Goal: Task Accomplishment & Management: Manage account settings

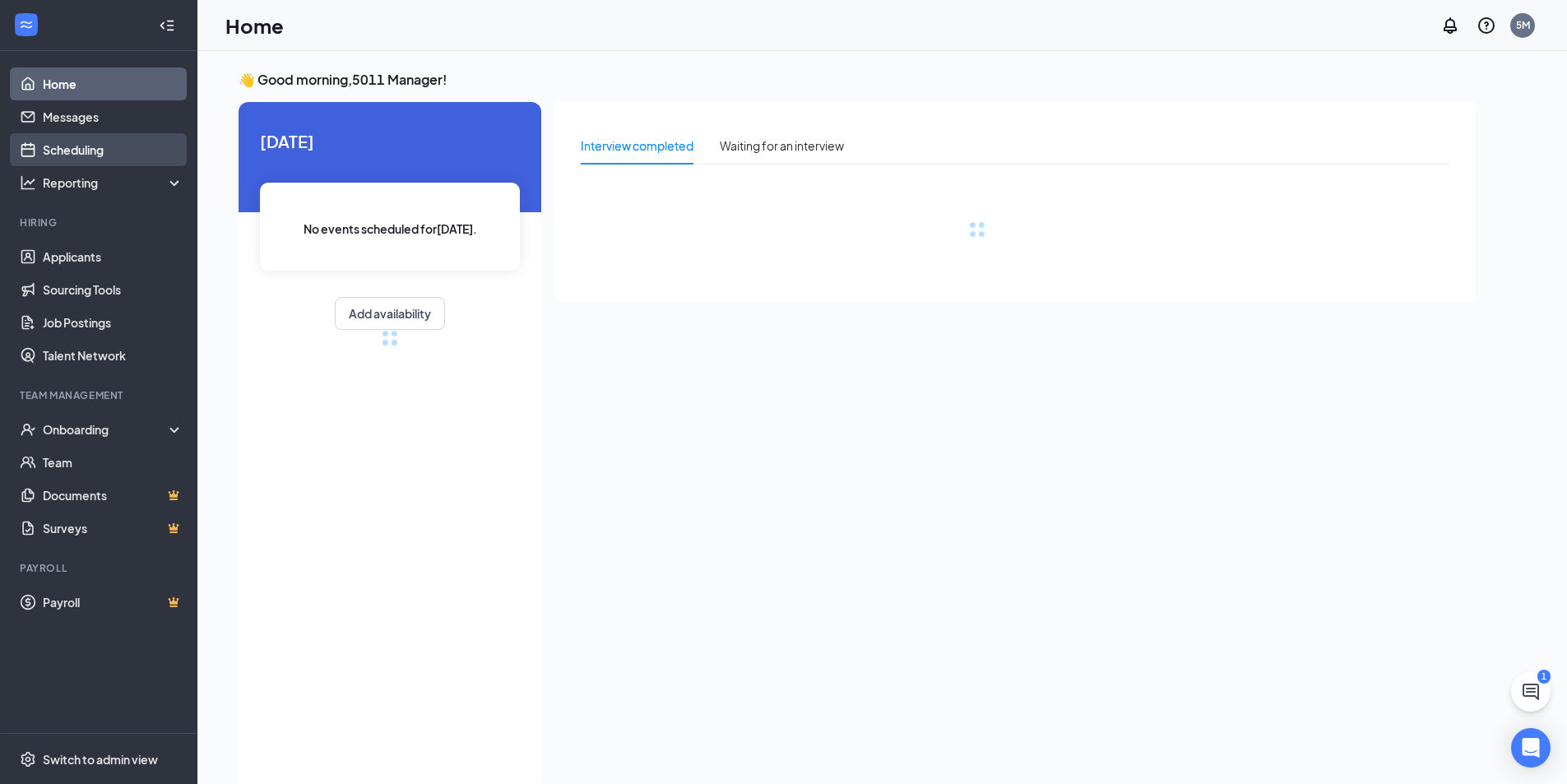
click at [100, 153] on link "Scheduling" at bounding box center [114, 150] width 141 height 33
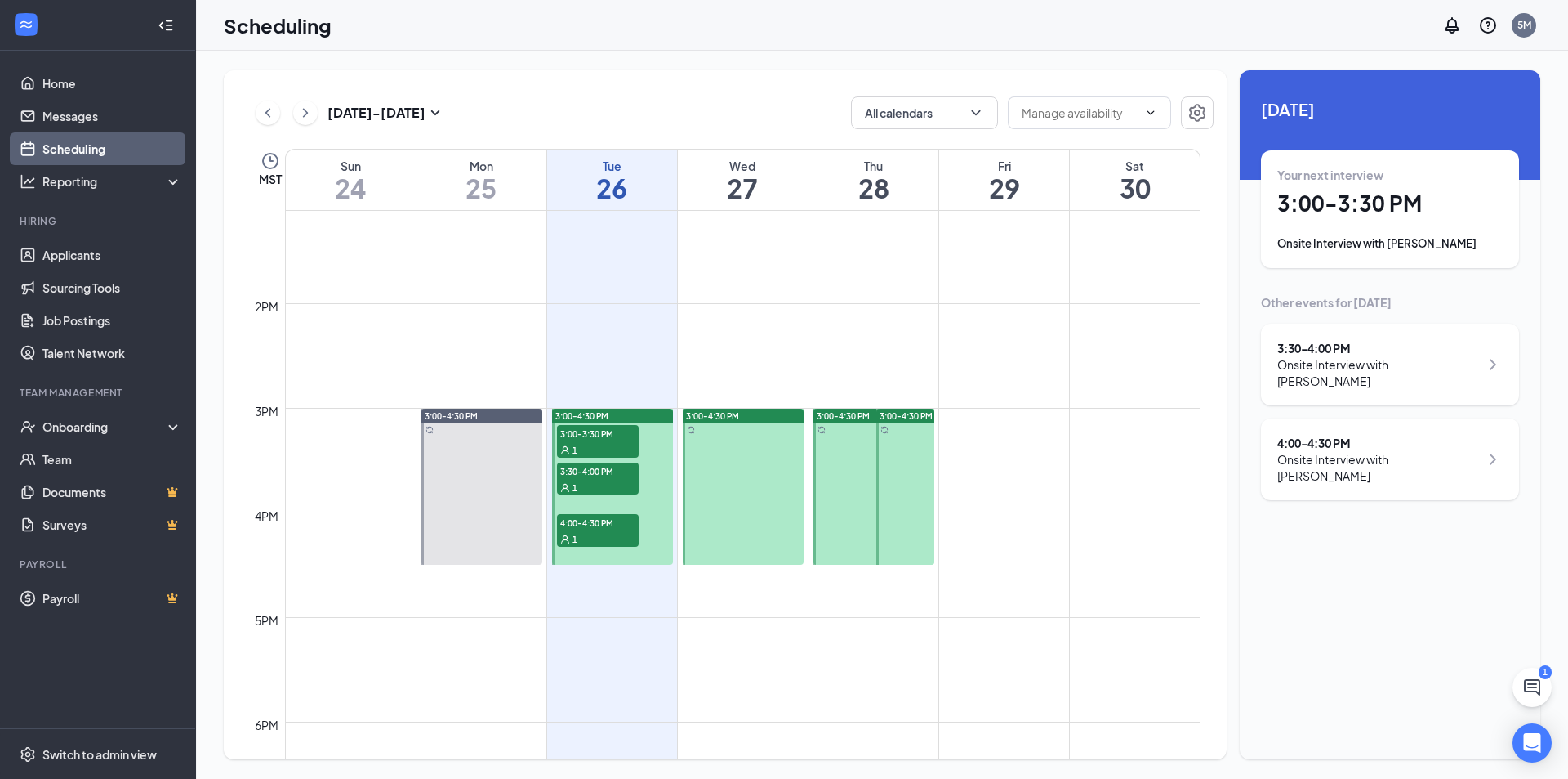
scroll to position [1375, 0]
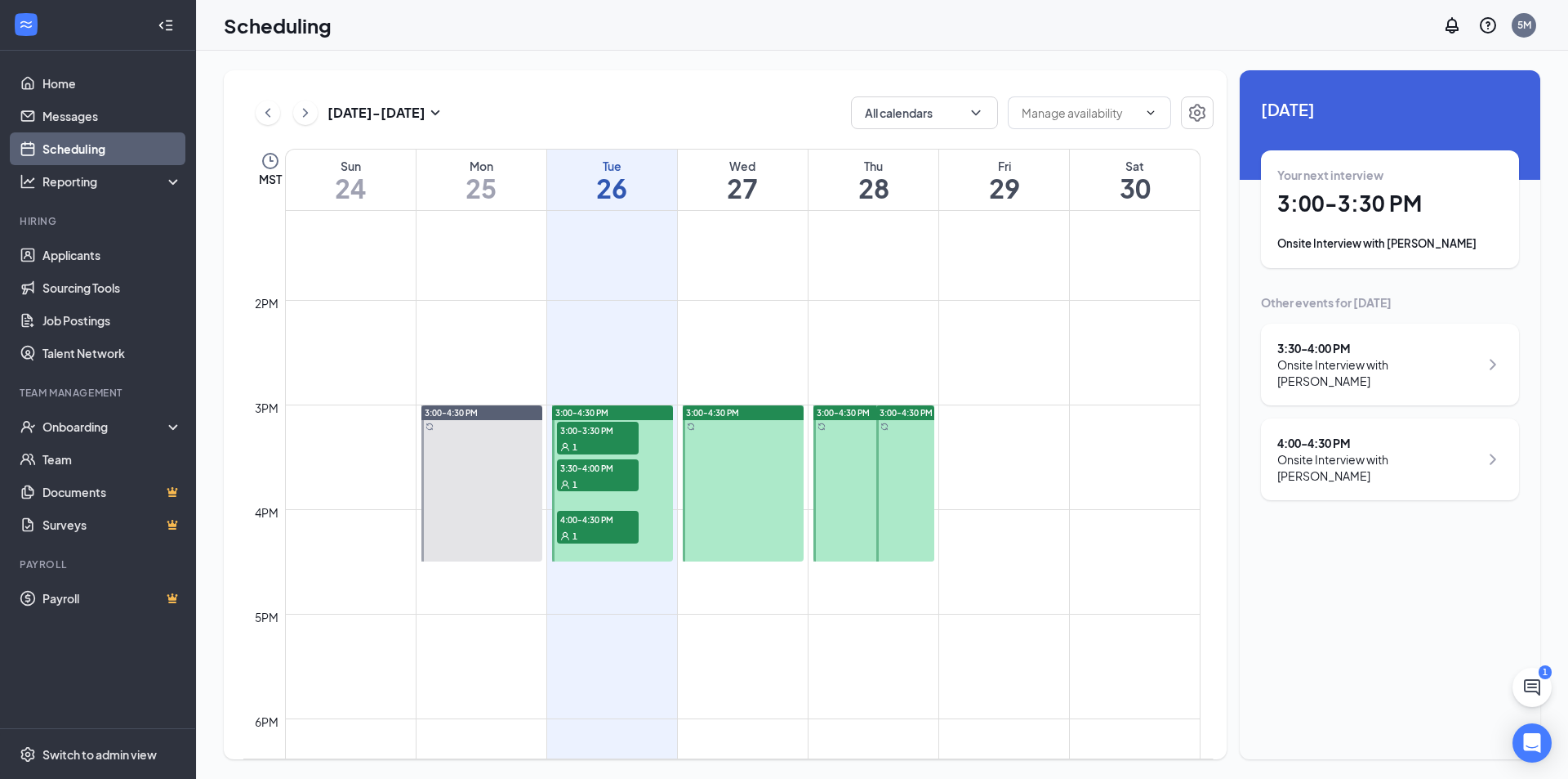
click at [594, 472] on span "3:30-4:00 PM" at bounding box center [598, 467] width 82 height 17
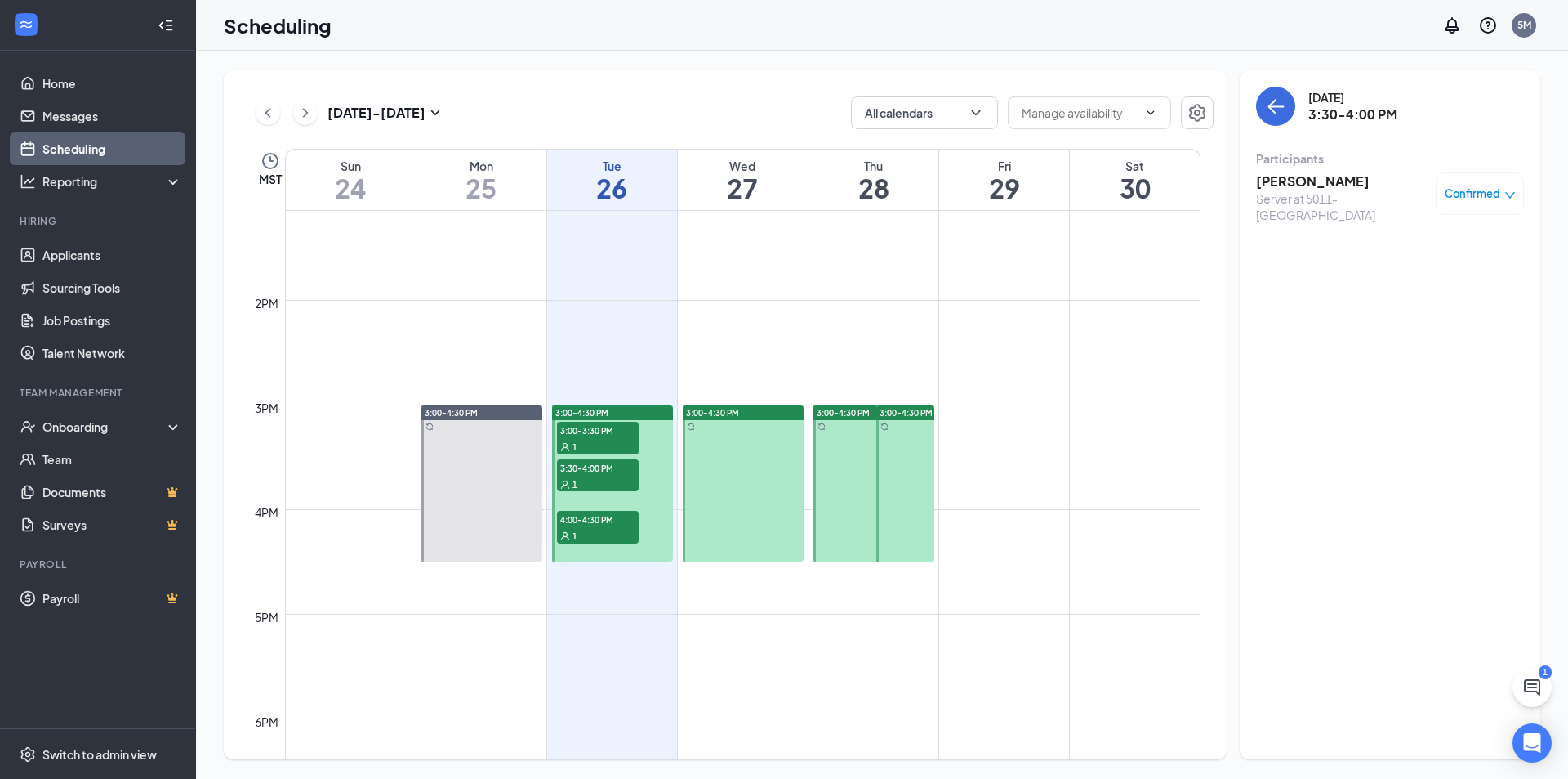
click at [1319, 184] on h3 "Raegn Palmer" at bounding box center [1342, 181] width 171 height 18
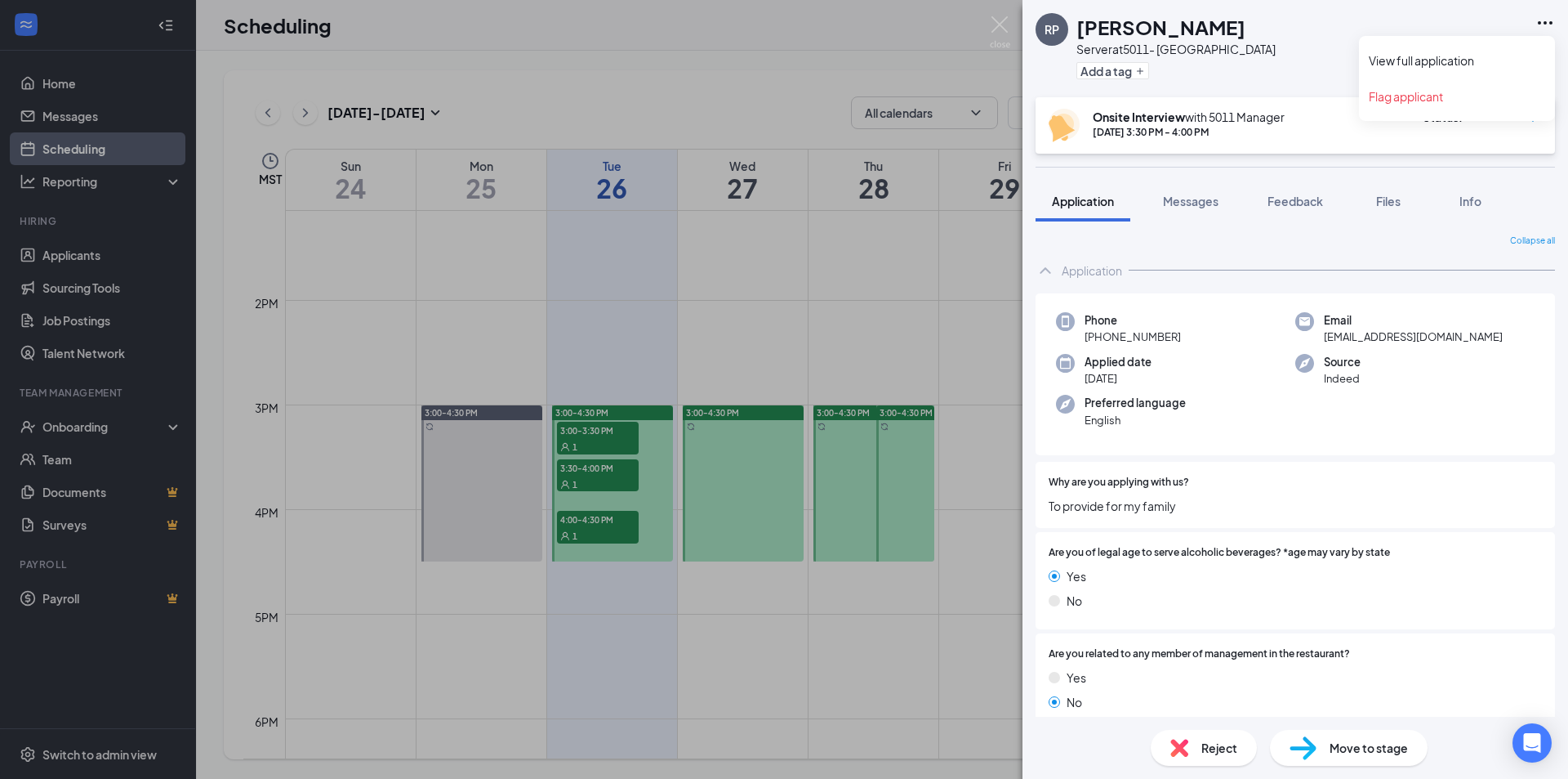
click at [1545, 19] on icon "Ellipses" at bounding box center [1545, 22] width 19 height 19
click at [1459, 62] on link "View full application" at bounding box center [1456, 60] width 176 height 17
click at [990, 21] on img at bounding box center [999, 32] width 20 height 32
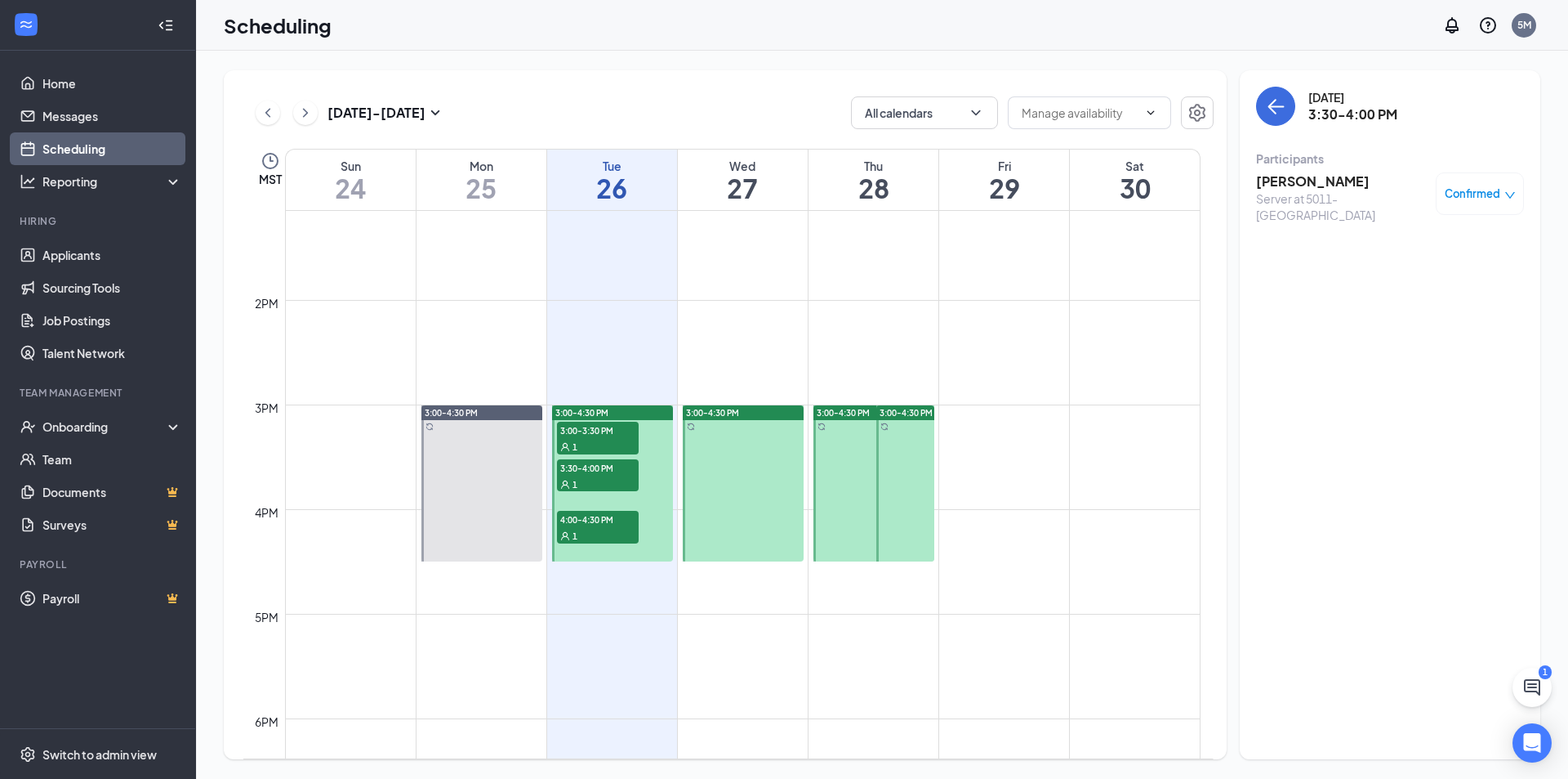
click at [732, 464] on div at bounding box center [743, 483] width 121 height 156
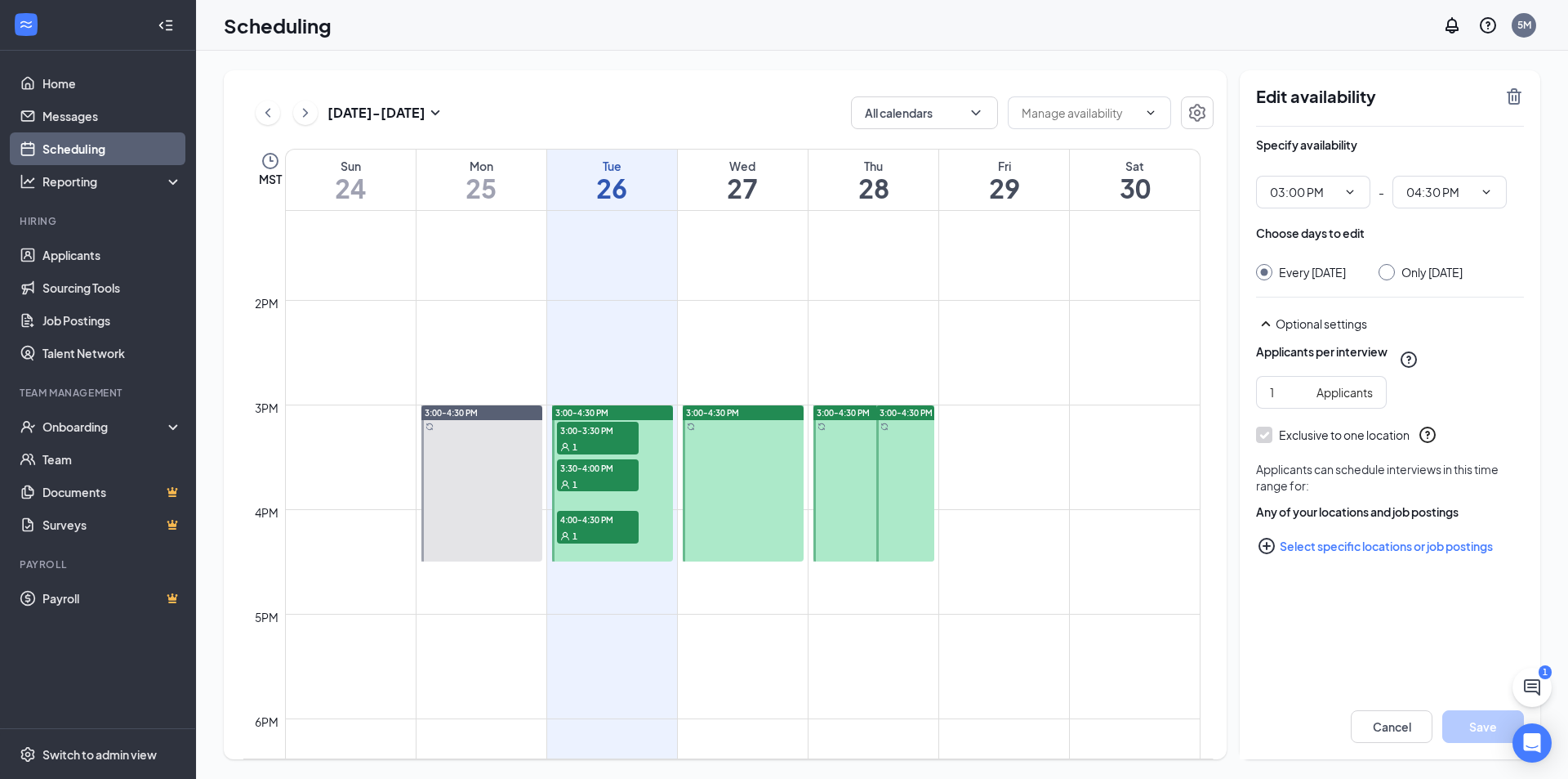
click at [1446, 273] on div "Only [DATE]" at bounding box center [1431, 271] width 61 height 17
click at [1390, 273] on input "Only [DATE]" at bounding box center [1384, 269] width 12 height 12
radio input "true"
radio input "false"
click at [1516, 107] on div "Edit availability" at bounding box center [1390, 106] width 268 height 40
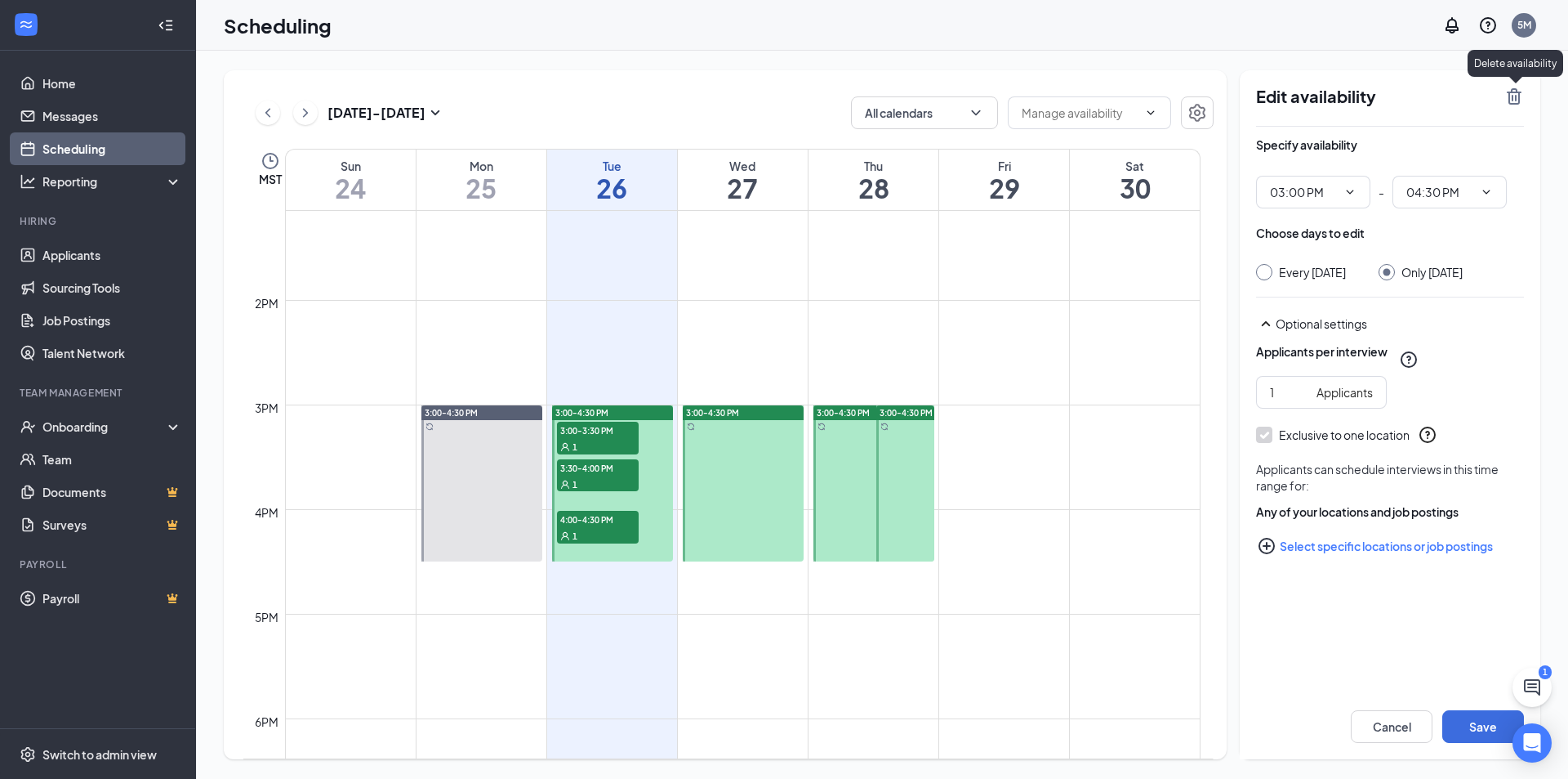
click at [1516, 99] on icon "TrashOutline" at bounding box center [1514, 96] width 15 height 17
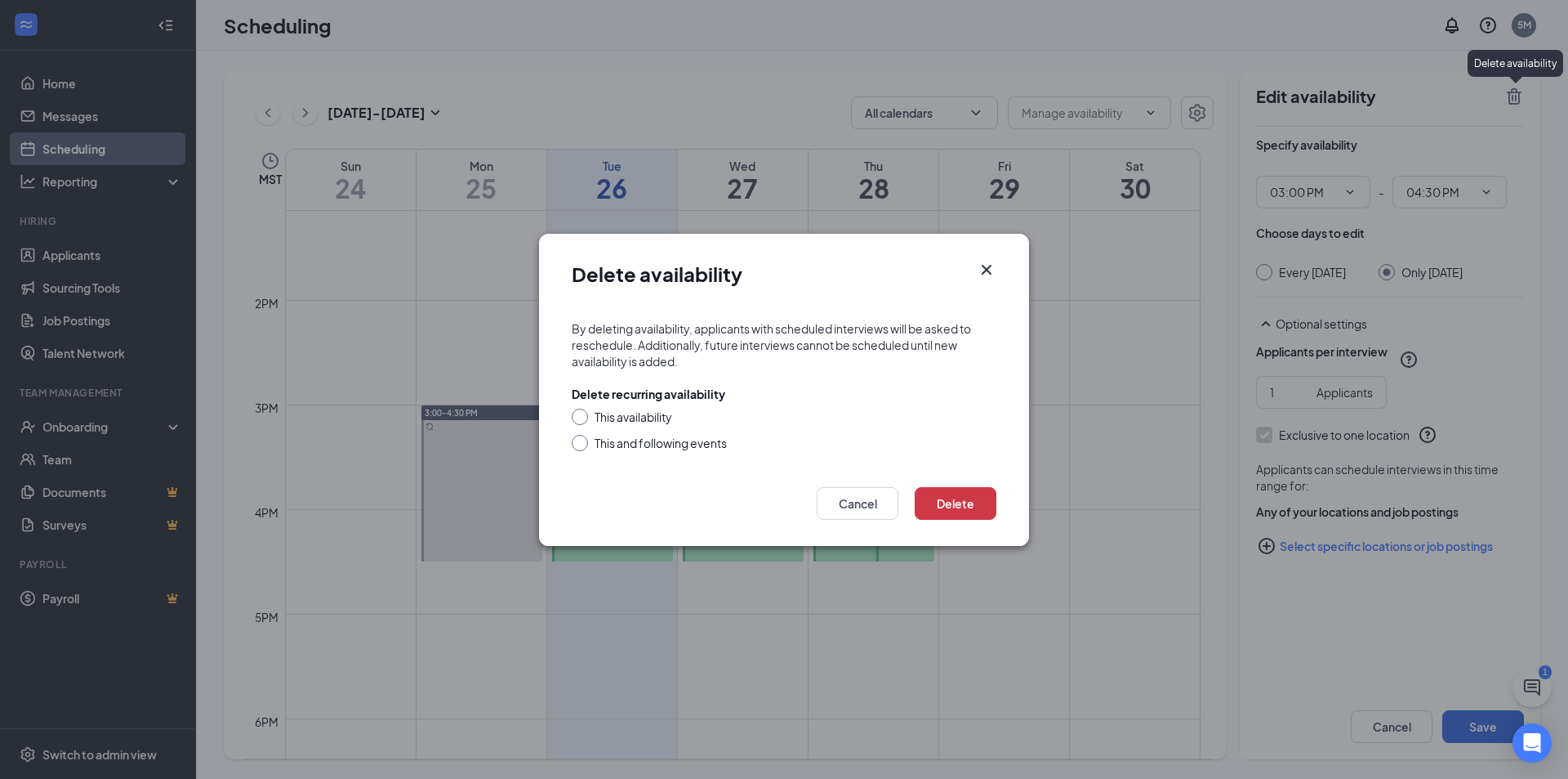
click at [637, 412] on div "This availability" at bounding box center [634, 416] width 78 height 17
click at [583, 412] on input "This availability" at bounding box center [577, 414] width 12 height 12
radio input "true"
click at [981, 505] on button "Delete" at bounding box center [956, 504] width 82 height 33
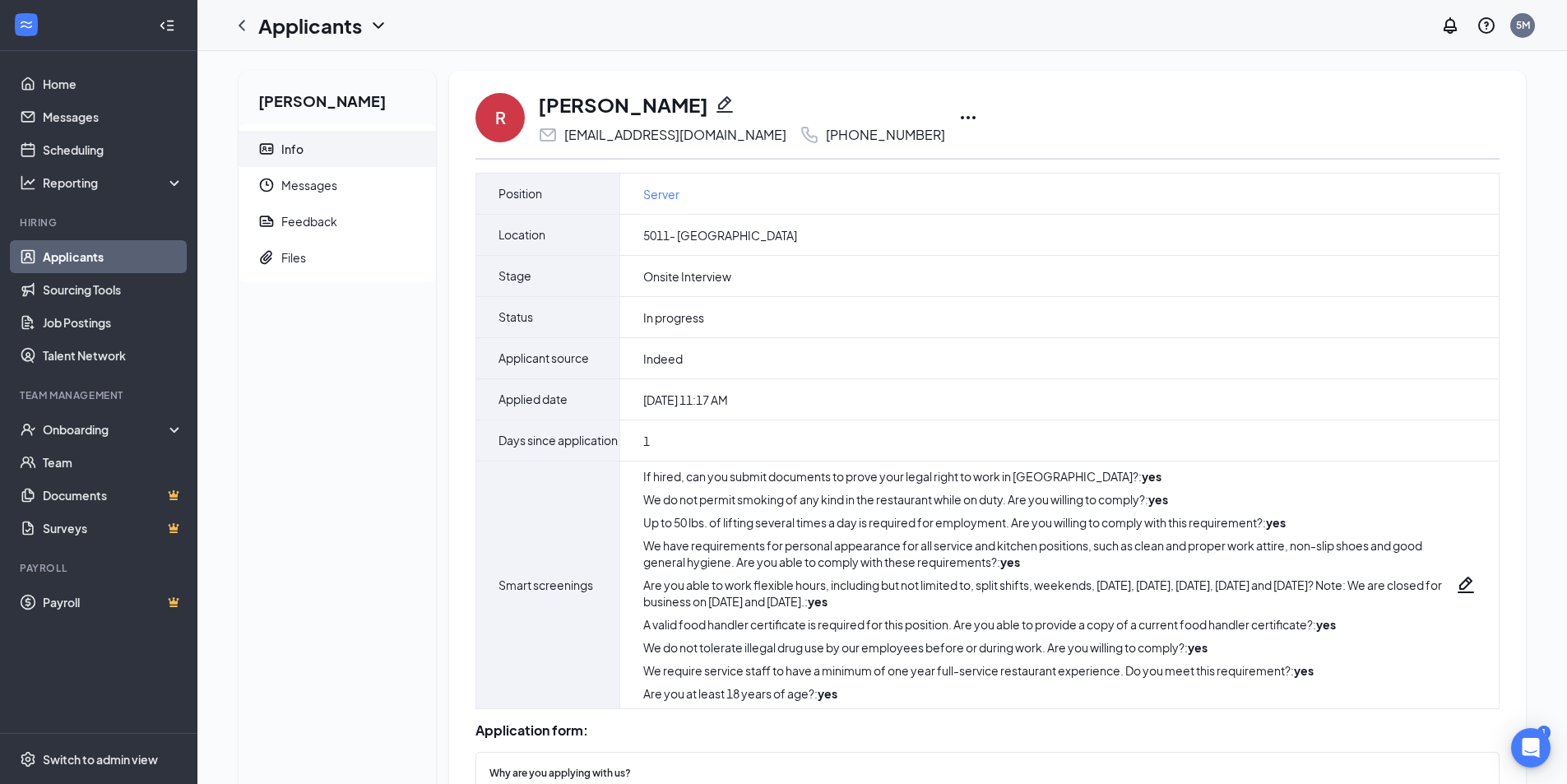
click at [959, 115] on icon "Ellipses" at bounding box center [969, 117] width 20 height 20
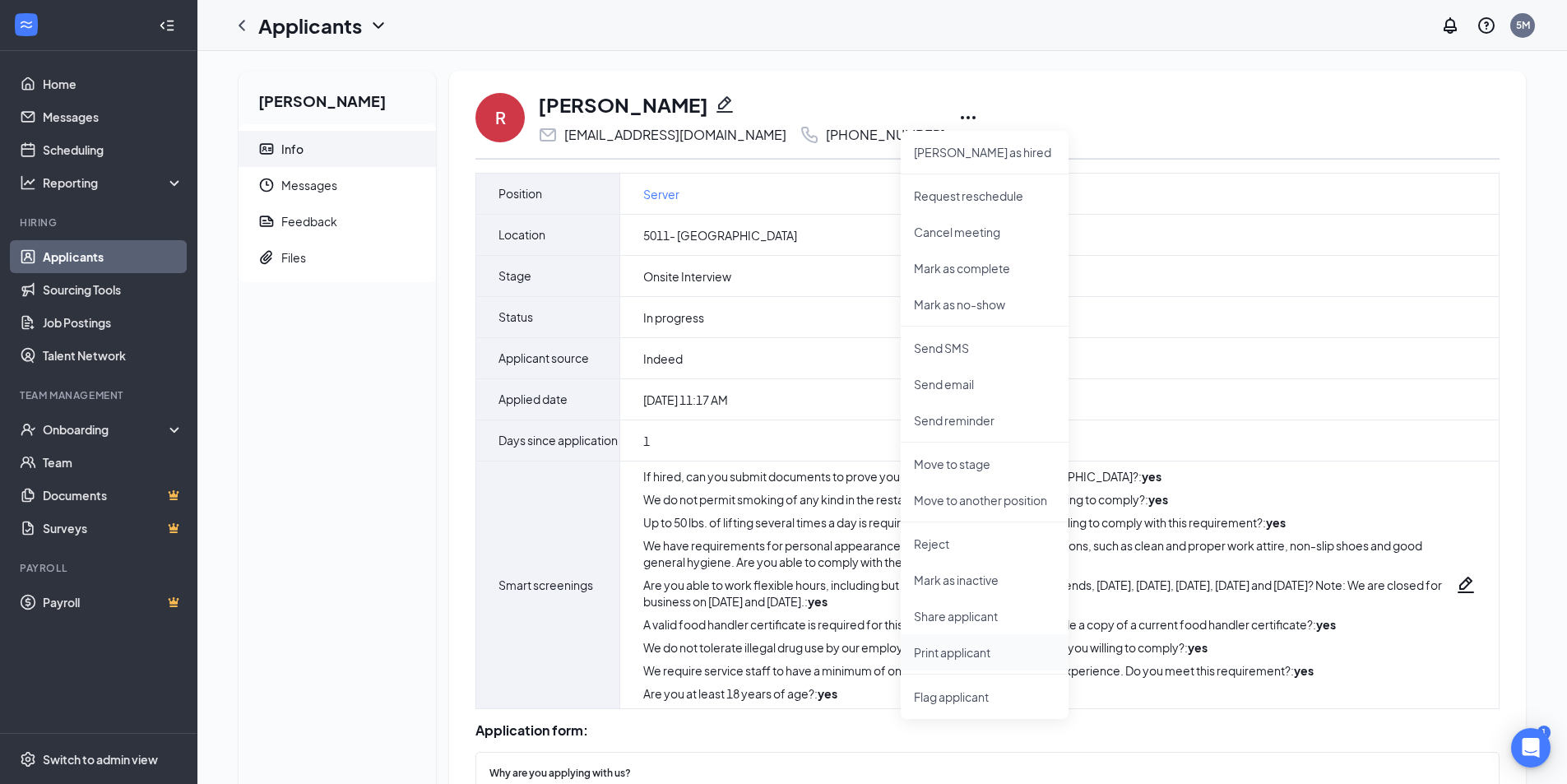
click at [986, 644] on p "Print applicant" at bounding box center [984, 652] width 141 height 17
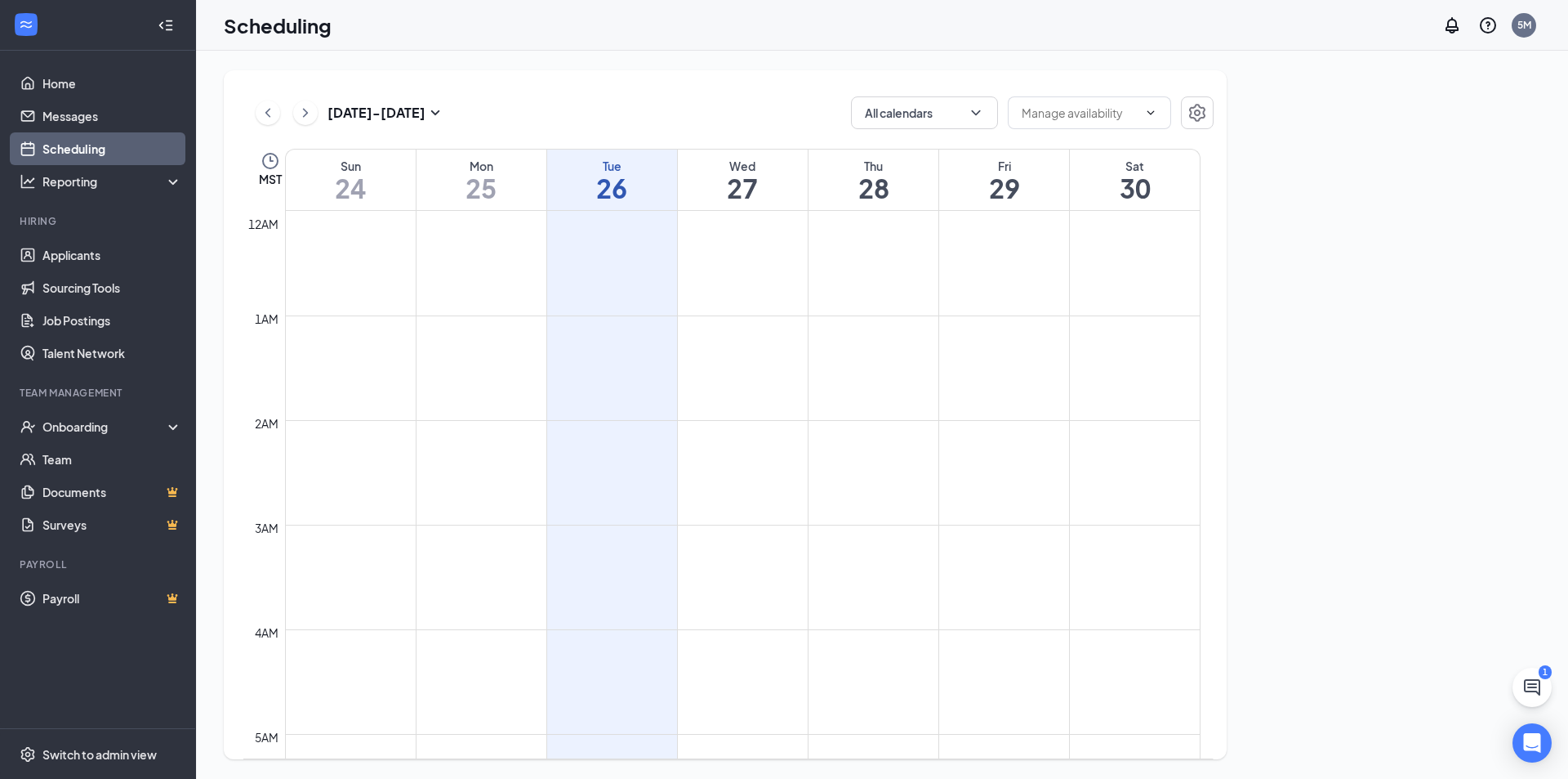
scroll to position [803, 0]
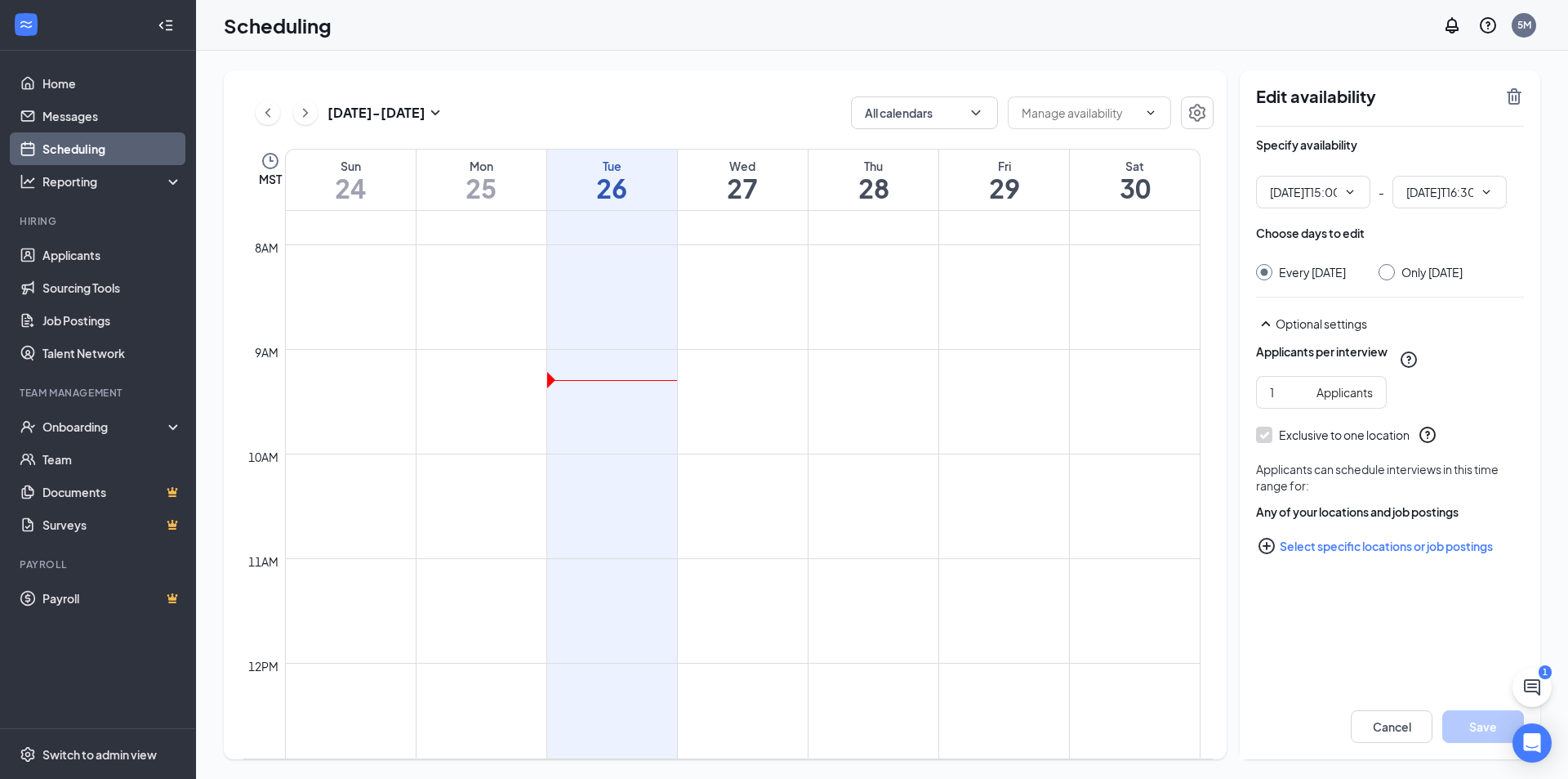
type input "03:00 PM"
type input "04:30 PM"
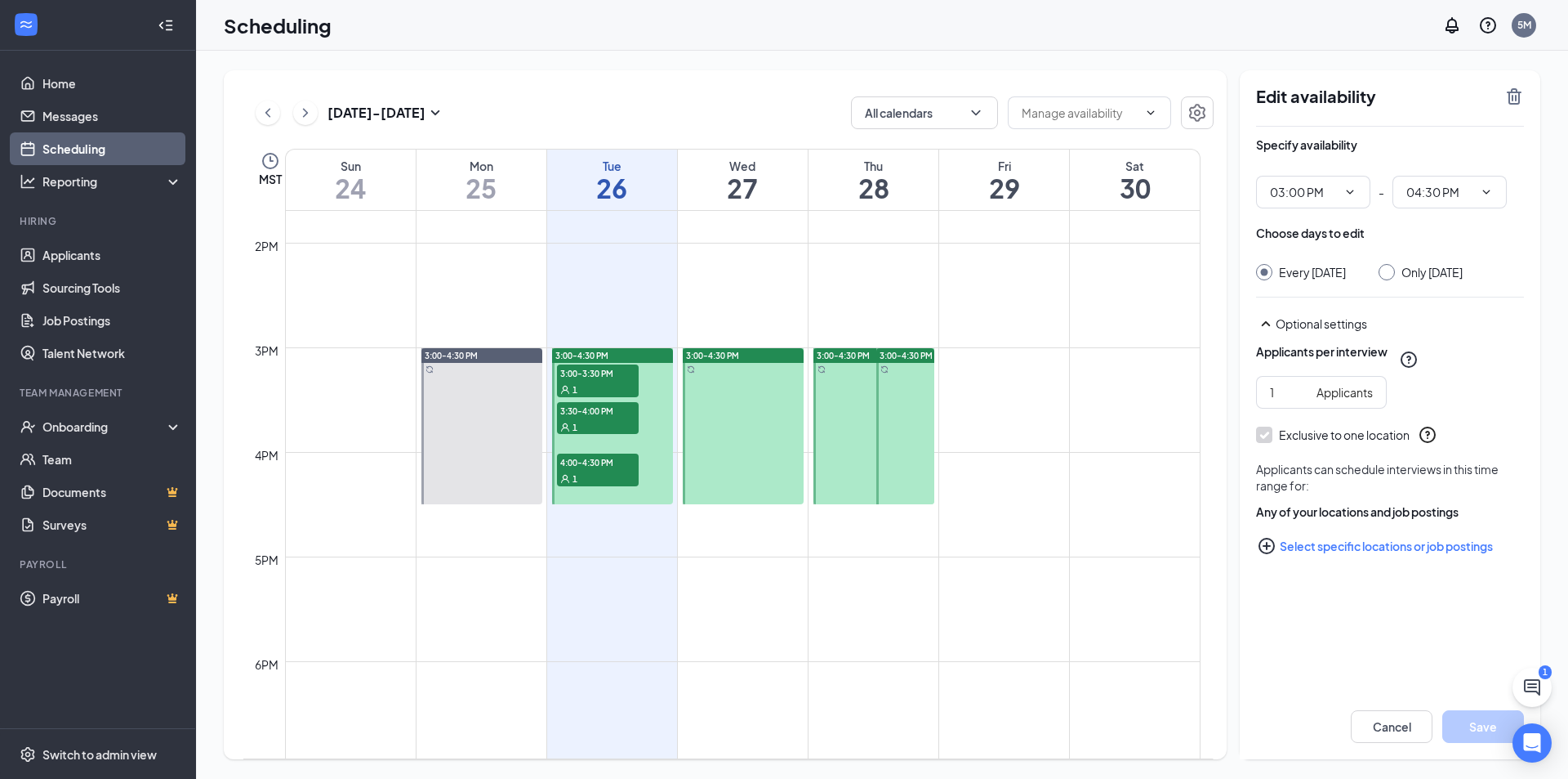
scroll to position [1436, 0]
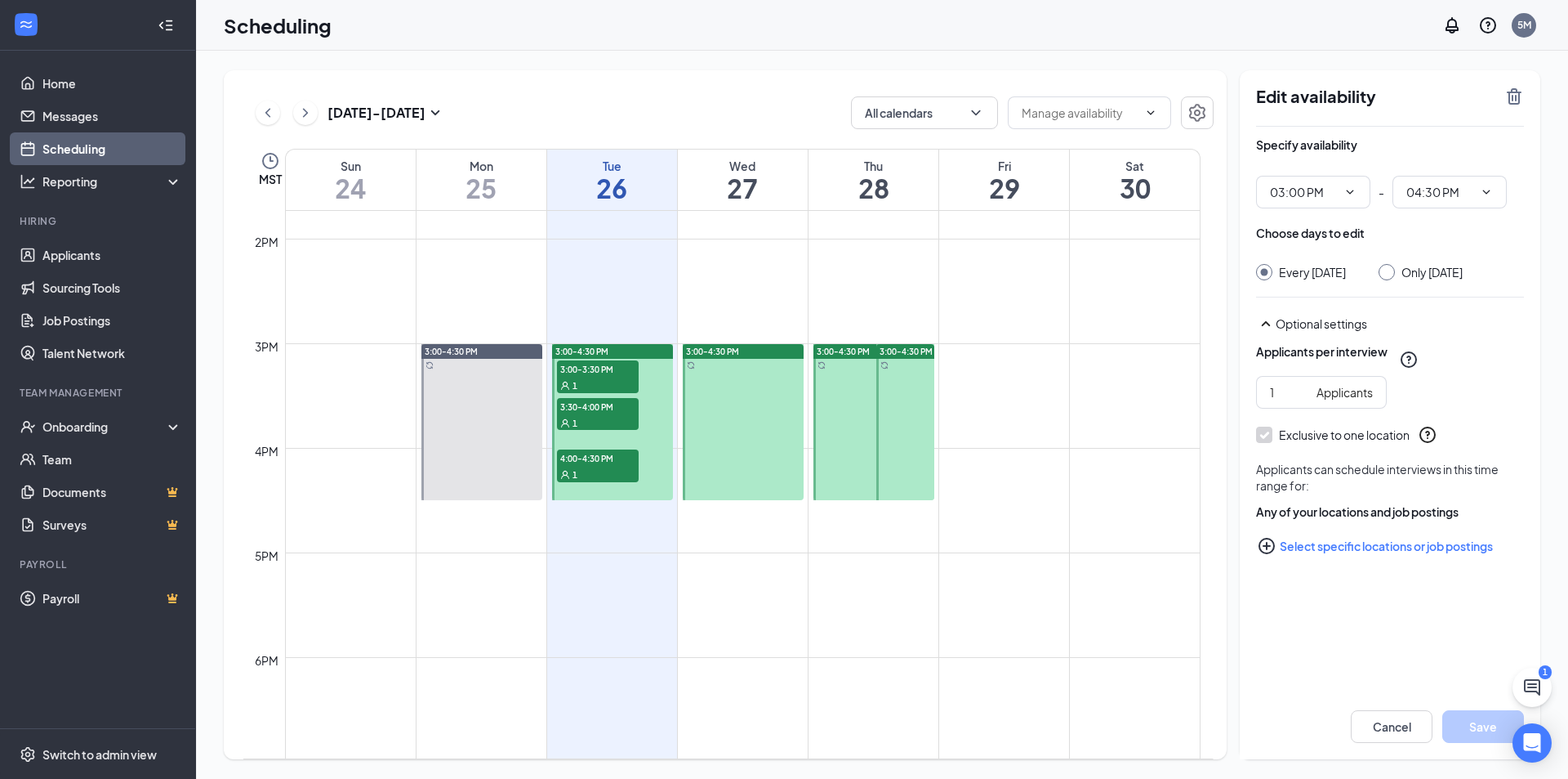
click at [586, 465] on span "4:00-4:30 PM" at bounding box center [598, 457] width 82 height 17
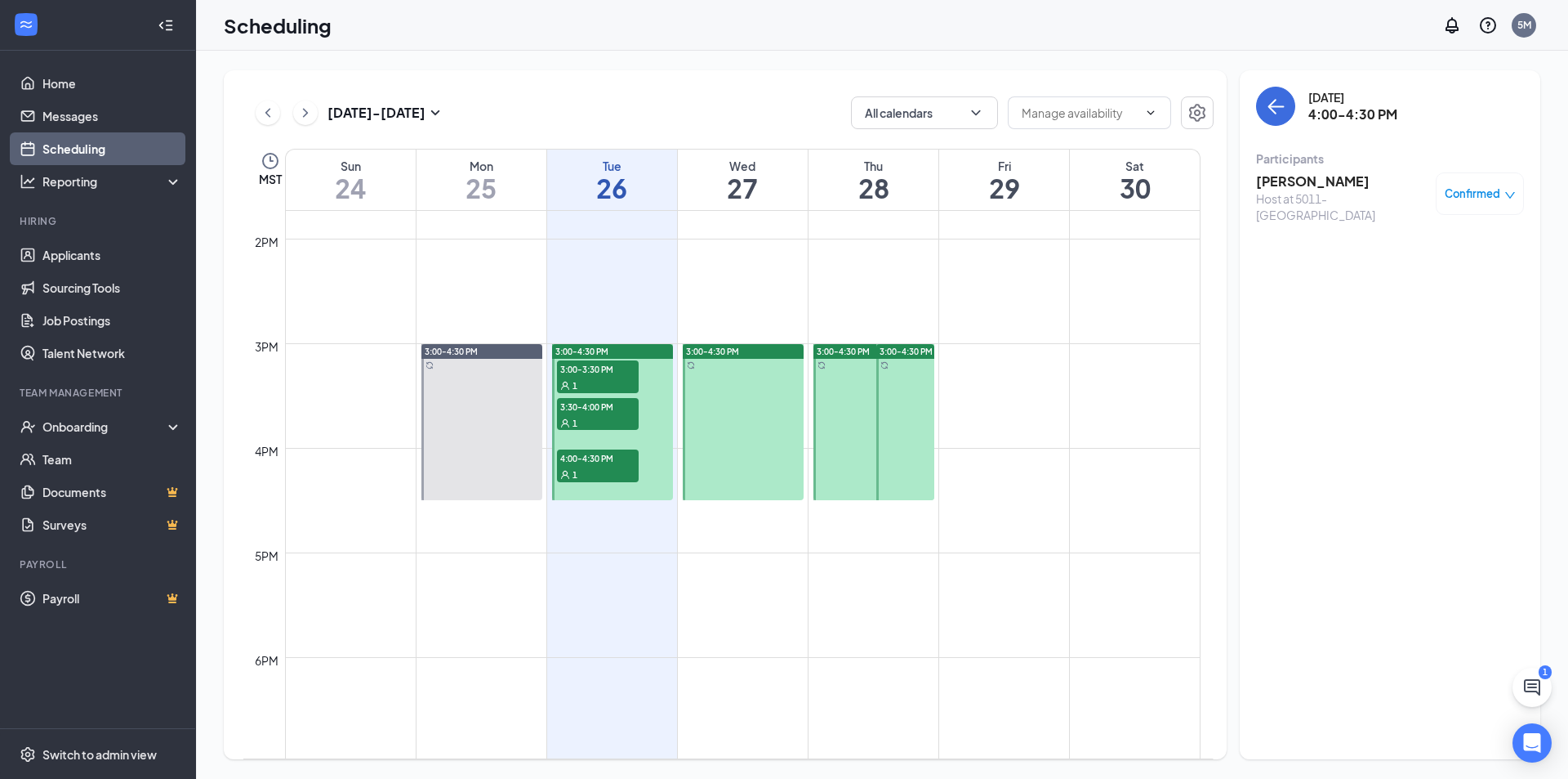
click at [595, 373] on span "3:00-3:30 PM" at bounding box center [598, 368] width 82 height 17
click at [1293, 181] on h3 "[PERSON_NAME]" at bounding box center [1342, 181] width 171 height 18
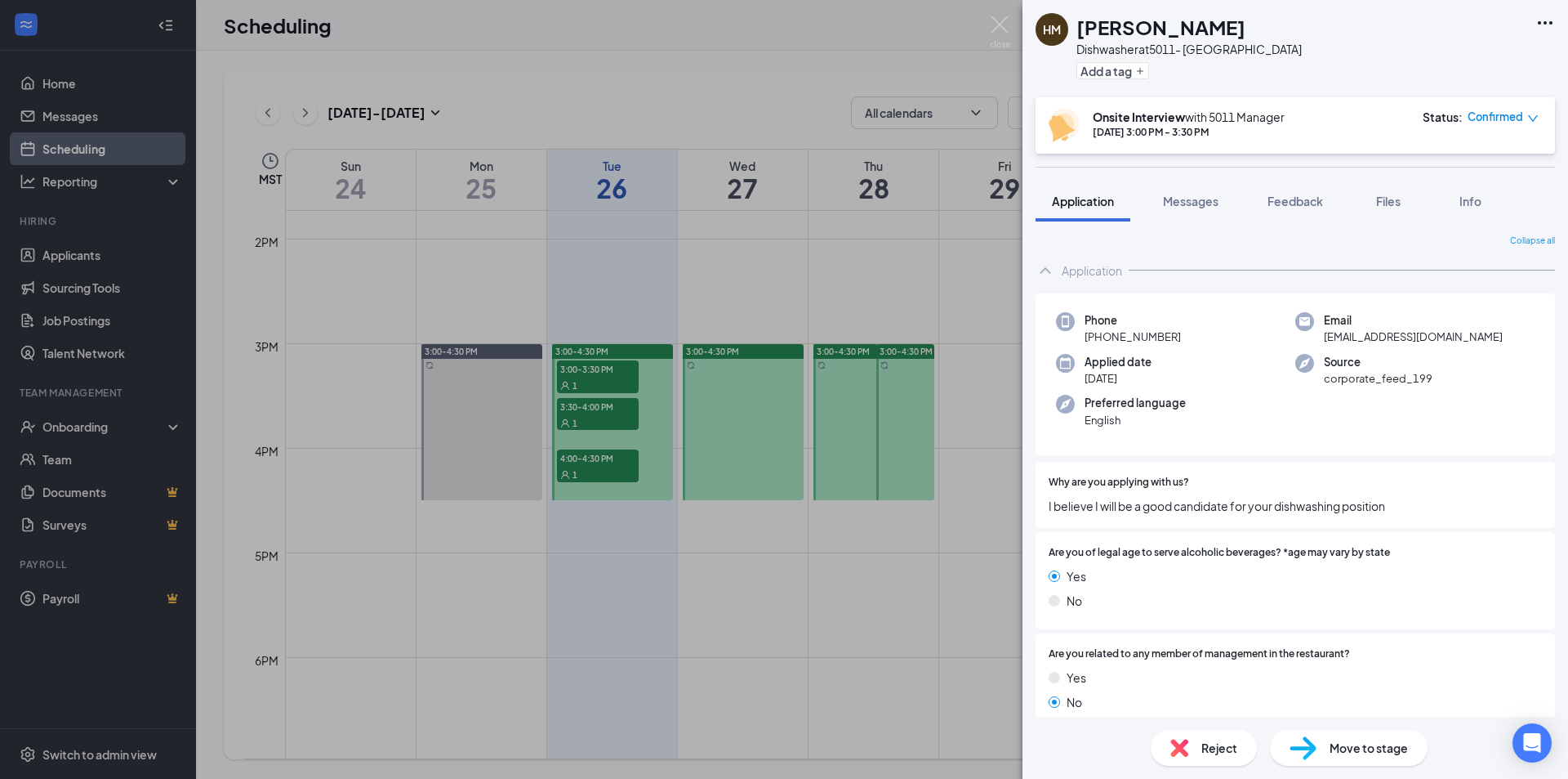
click at [1554, 16] on icon "Ellipses" at bounding box center [1545, 22] width 19 height 19
click at [1424, 64] on link "View full application" at bounding box center [1456, 60] width 176 height 17
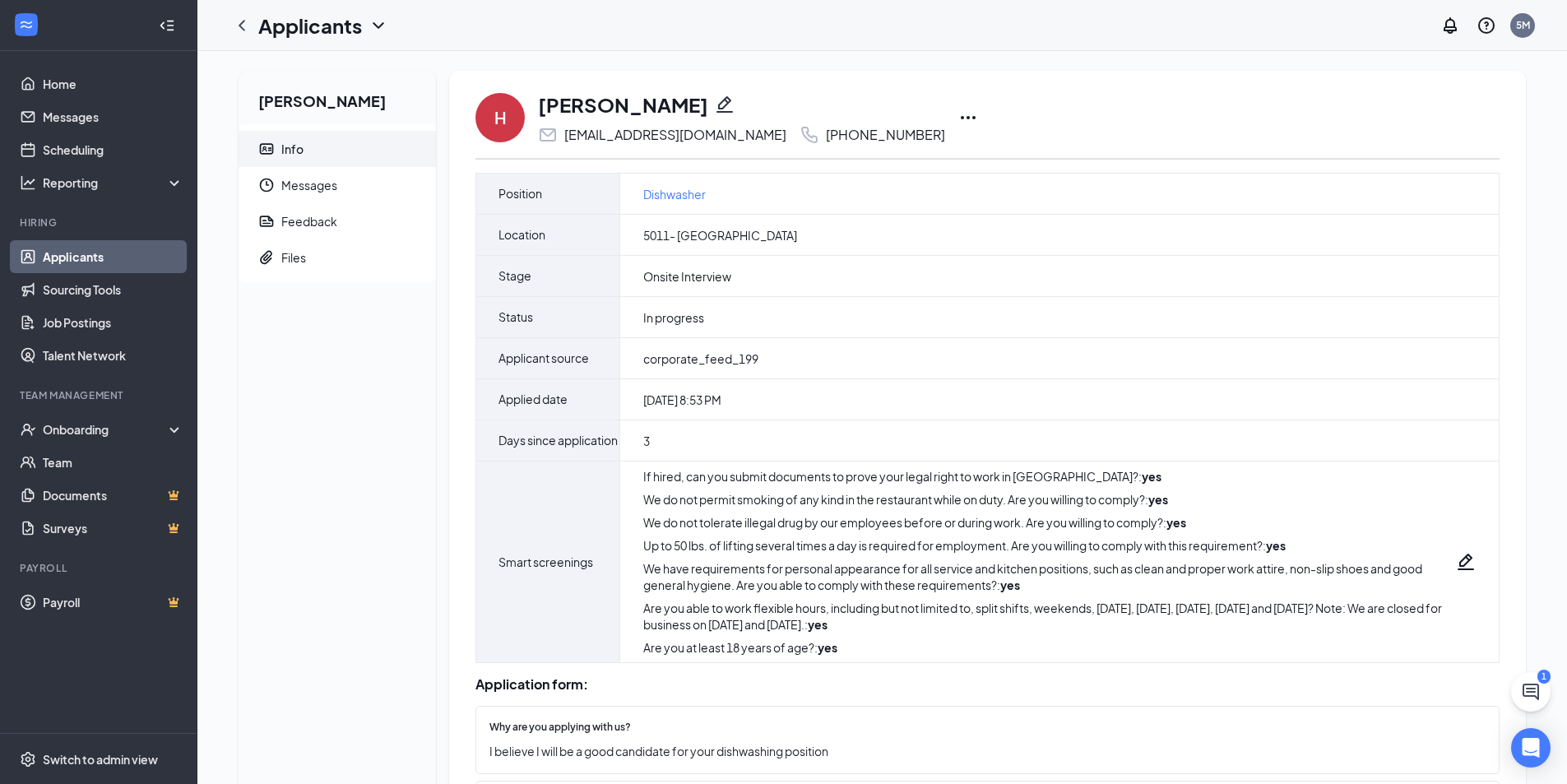
click at [959, 115] on icon "Ellipses" at bounding box center [969, 117] width 20 height 20
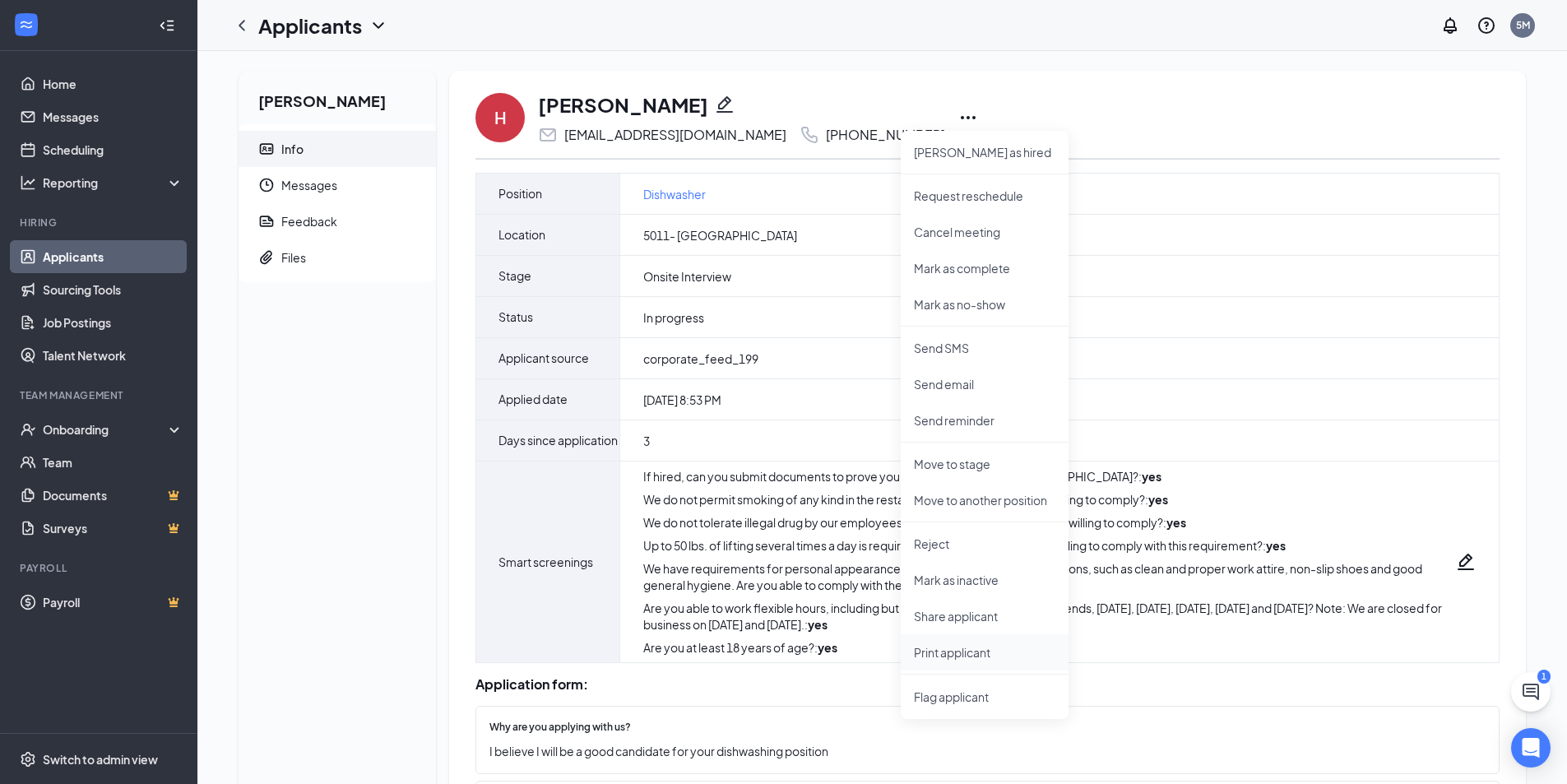
click at [956, 650] on p "Print applicant" at bounding box center [984, 652] width 141 height 17
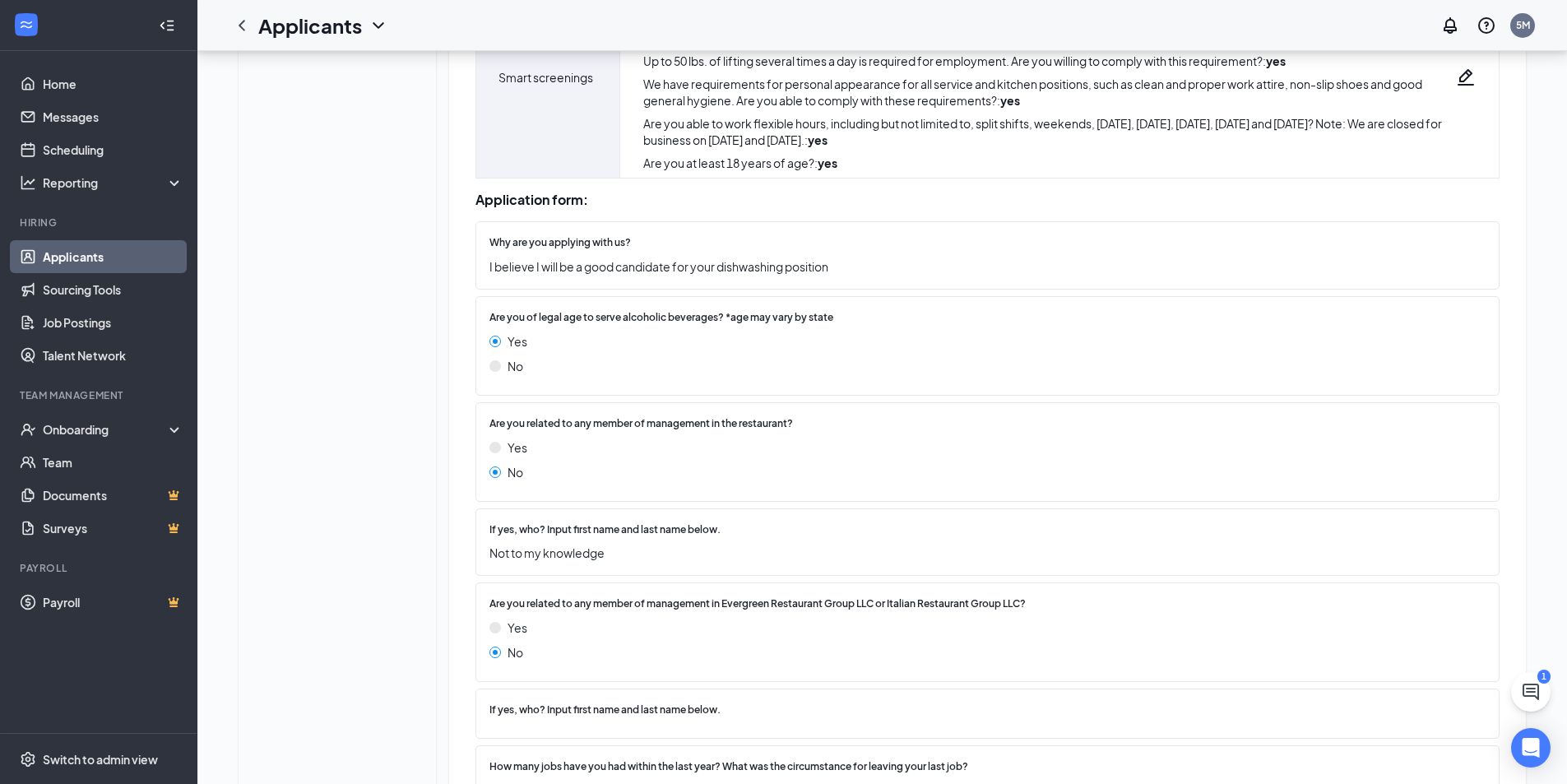
scroll to position [464, 0]
